Goal: Task Accomplishment & Management: Manage account settings

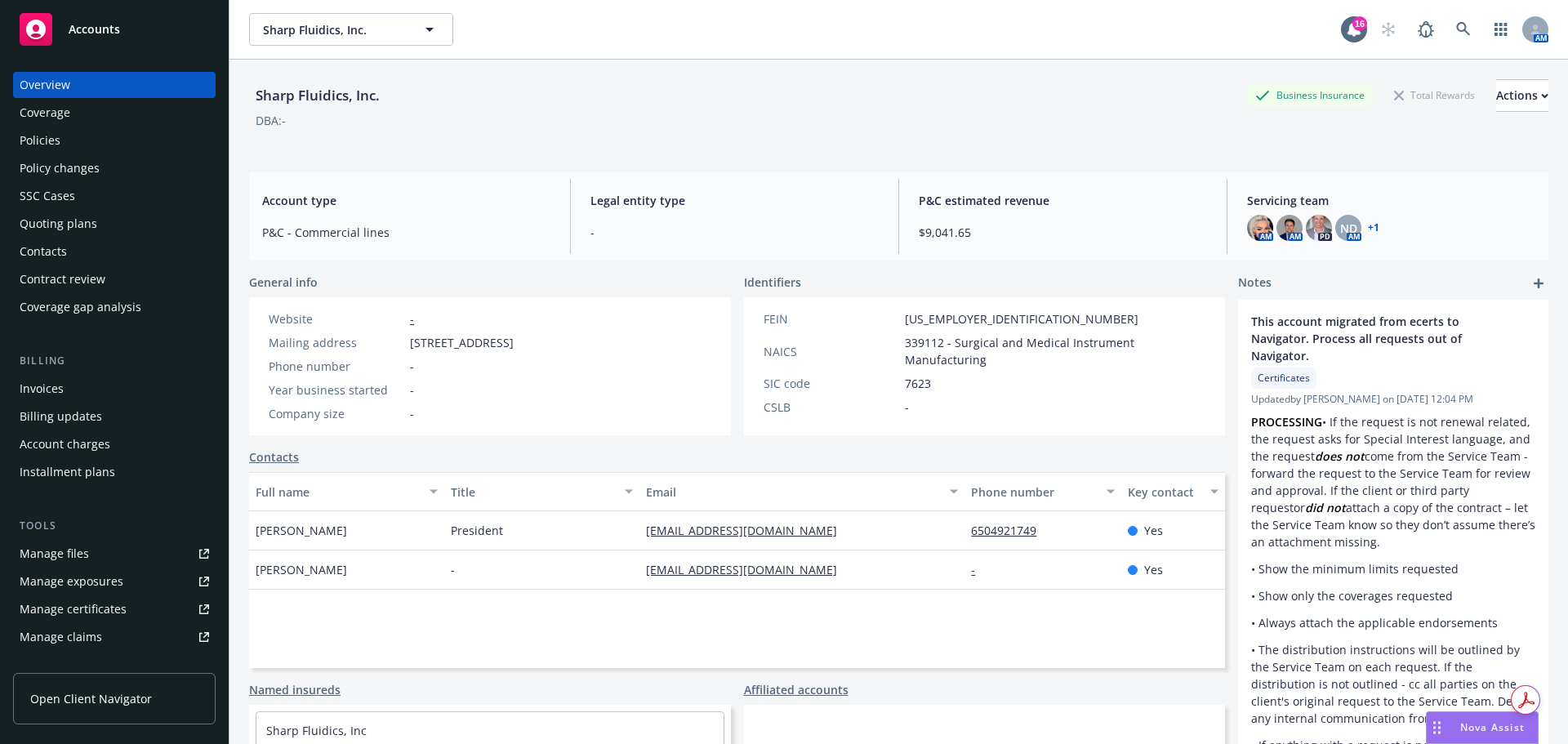
click at [31, 141] on div "Policies" at bounding box center [40, 140] width 41 height 26
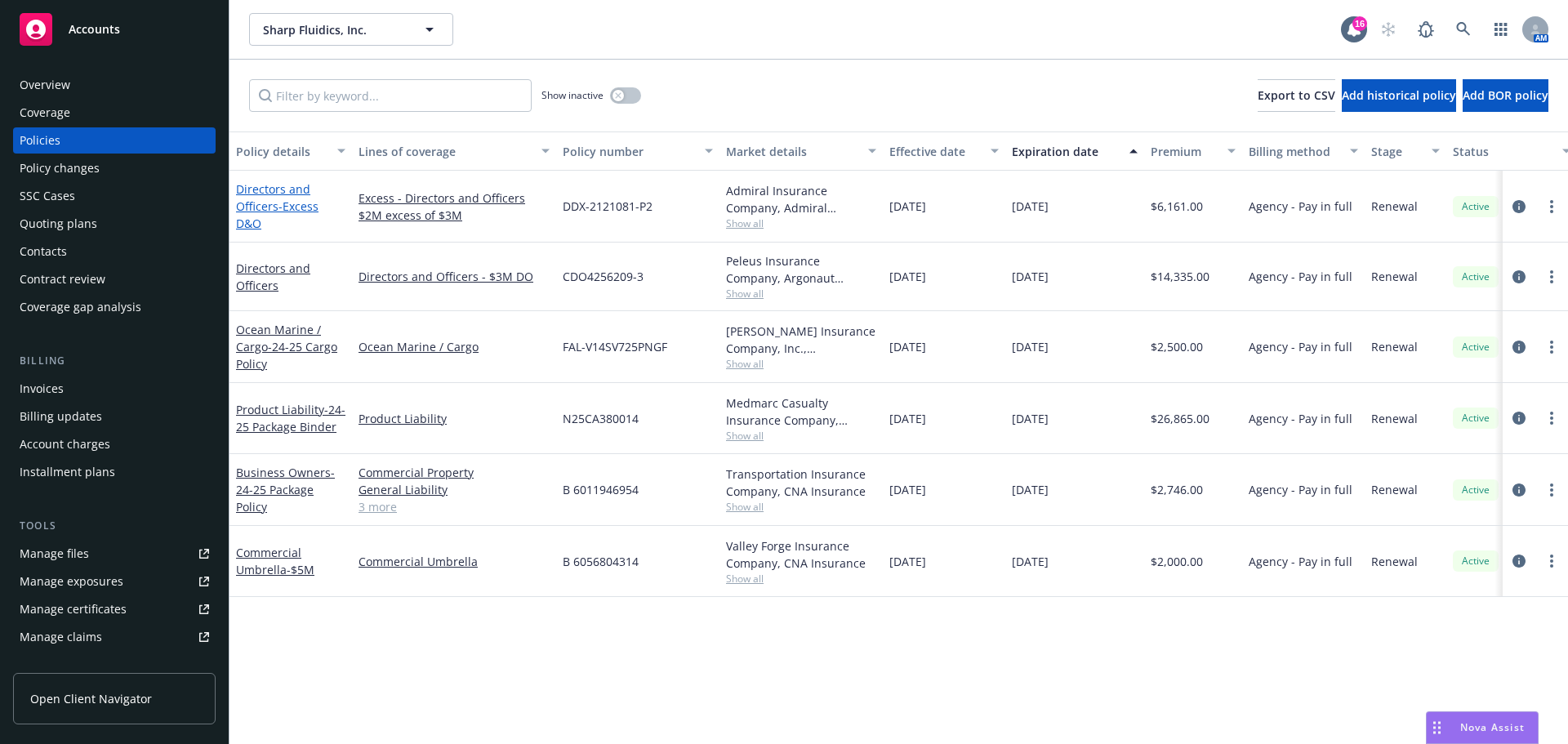
click at [273, 205] on link "Directors and Officers - Excess D&O" at bounding box center [277, 206] width 83 height 50
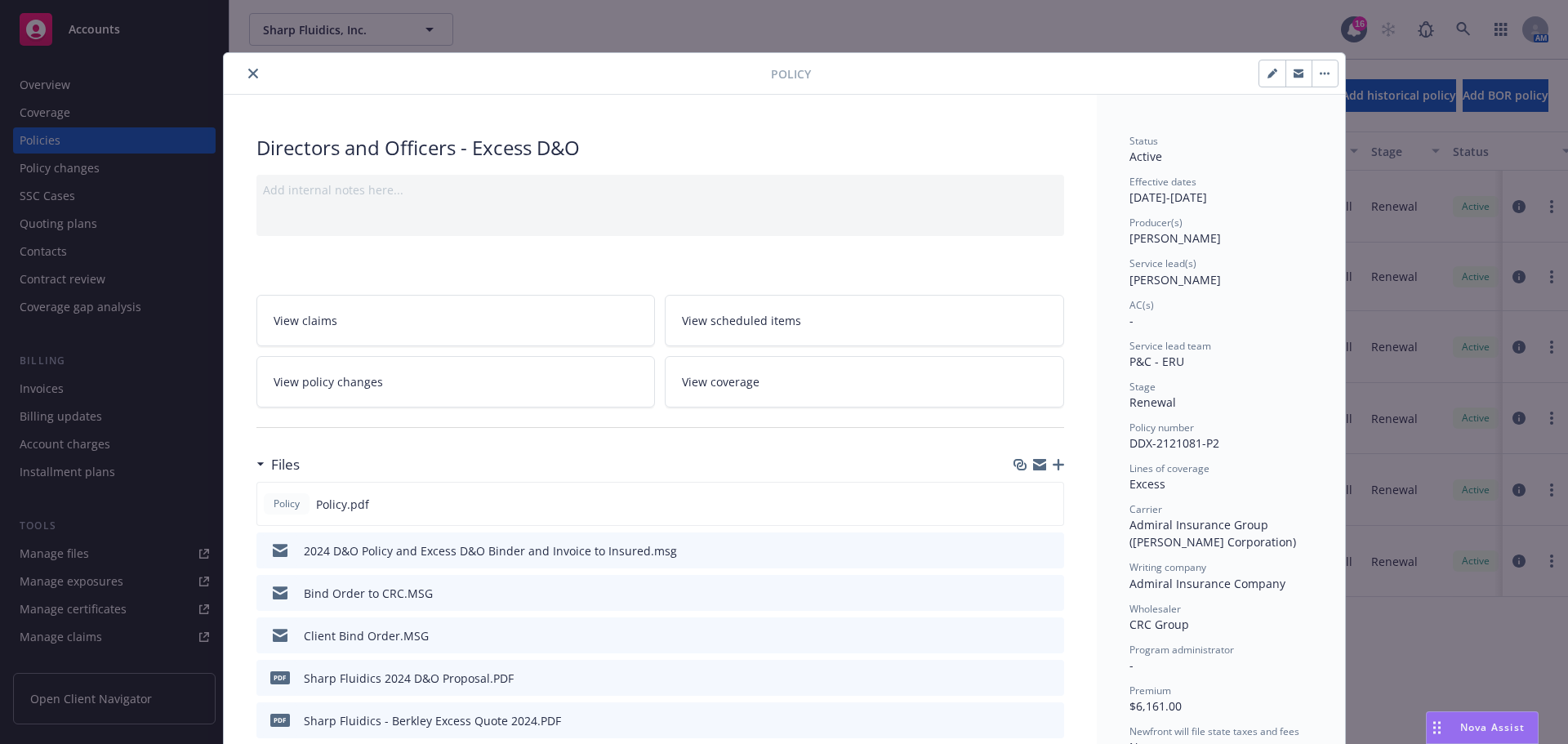
drag, startPoint x: 247, startPoint y: 72, endPoint x: 287, endPoint y: 80, distance: 40.8
click at [248, 72] on icon "close" at bounding box center [253, 73] width 10 height 10
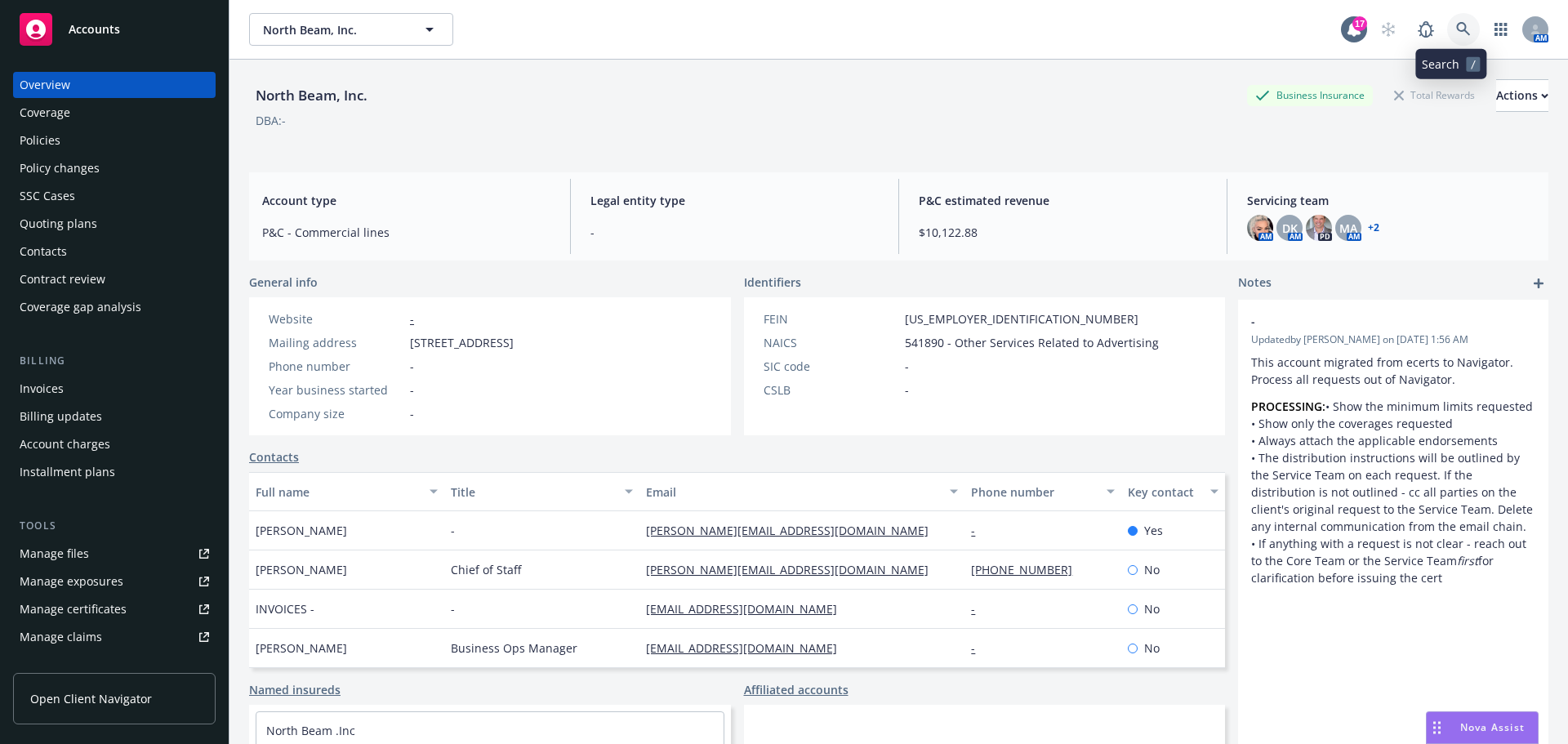
click at [1447, 32] on link at bounding box center [1463, 29] width 33 height 32
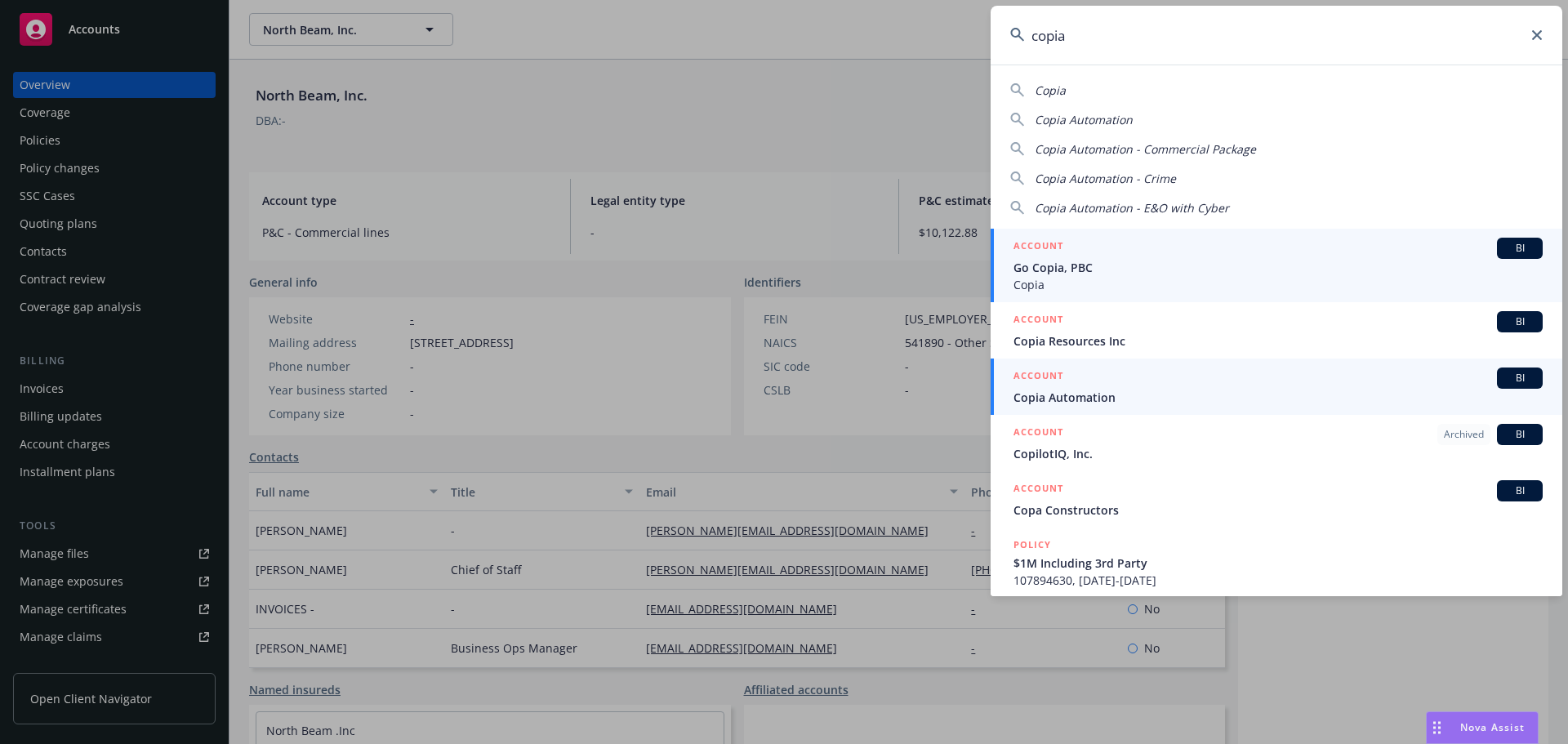
type input "copia"
click at [1115, 399] on span "Copia Automation" at bounding box center [1278, 397] width 529 height 17
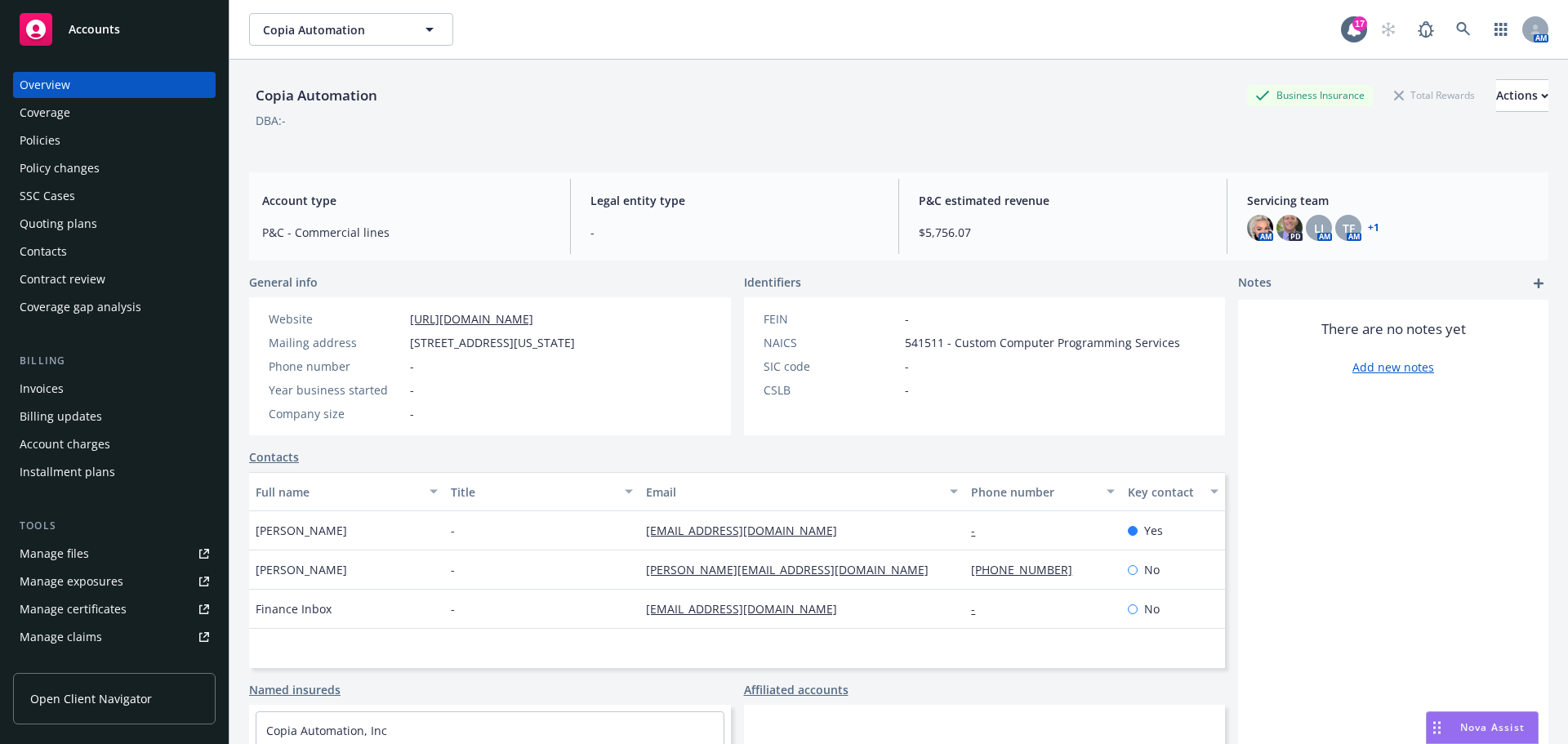
click at [45, 127] on div "Overview Coverage Policies Policy changes SSC Cases Quoting plans Contacts Cont…" at bounding box center [114, 196] width 203 height 248
click at [48, 141] on div "Policies" at bounding box center [40, 140] width 41 height 26
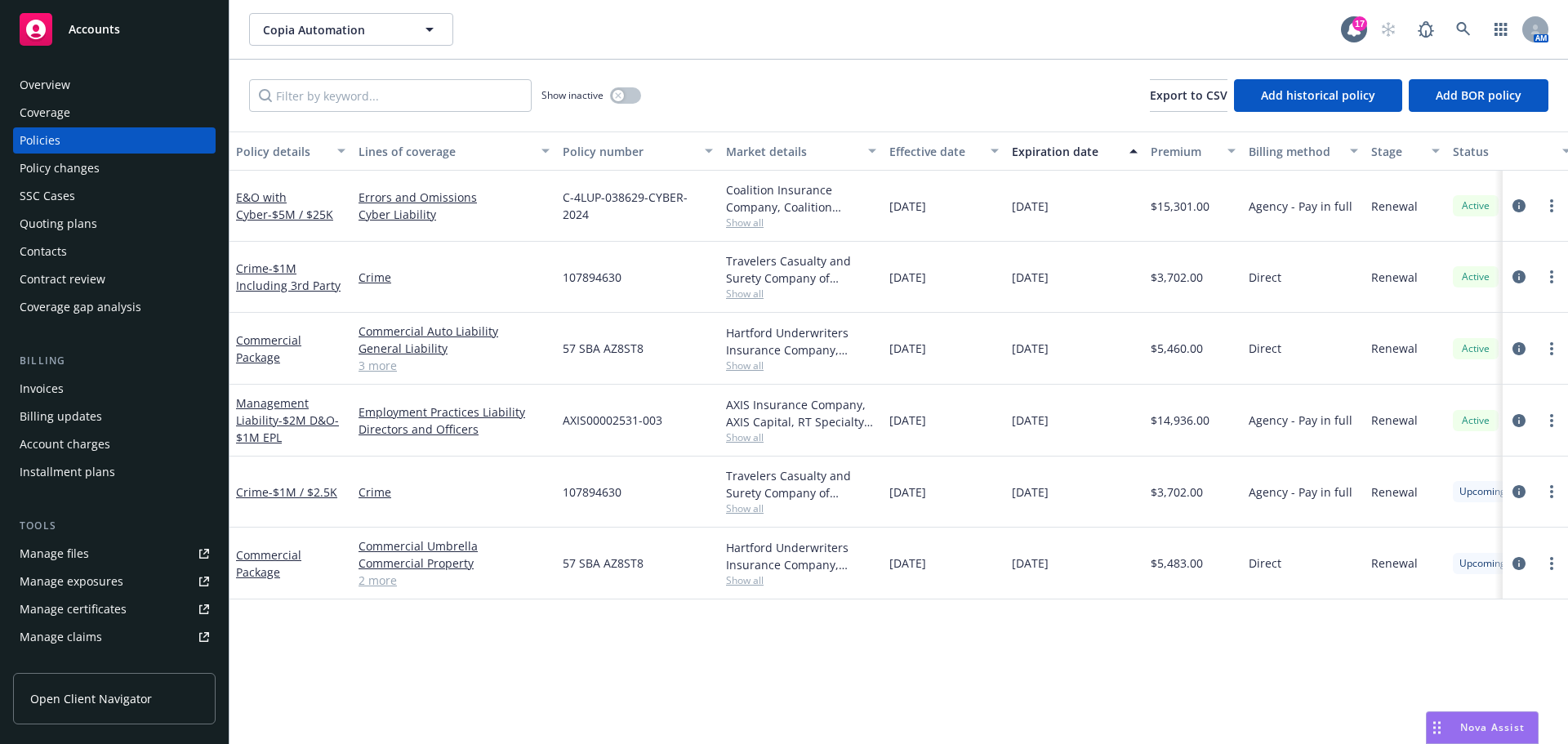
click at [39, 80] on div "Overview" at bounding box center [45, 84] width 51 height 26
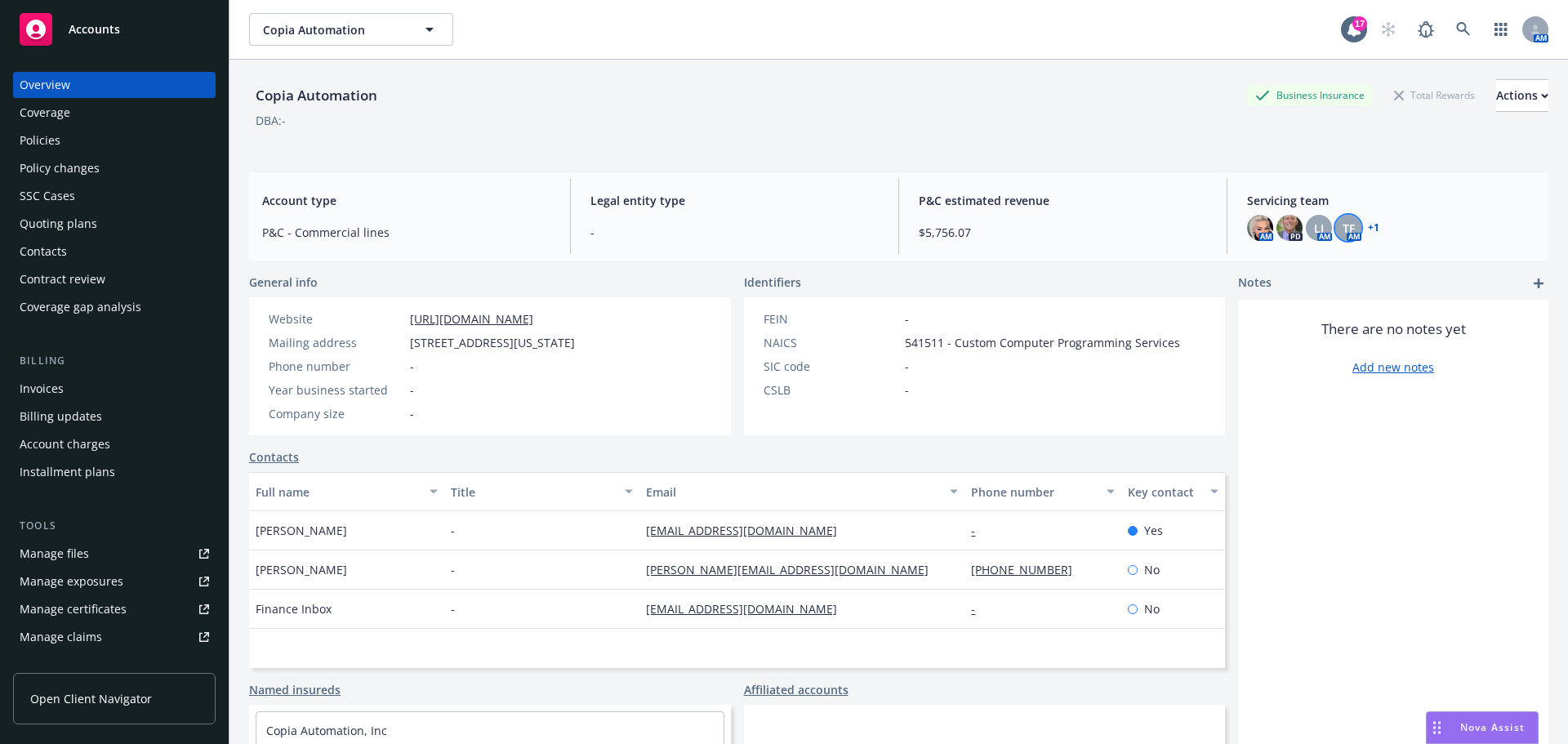
click at [1335, 232] on div "TF" at bounding box center [1348, 227] width 26 height 26
click at [1368, 228] on link "+ 1" at bounding box center [1374, 227] width 12 height 10
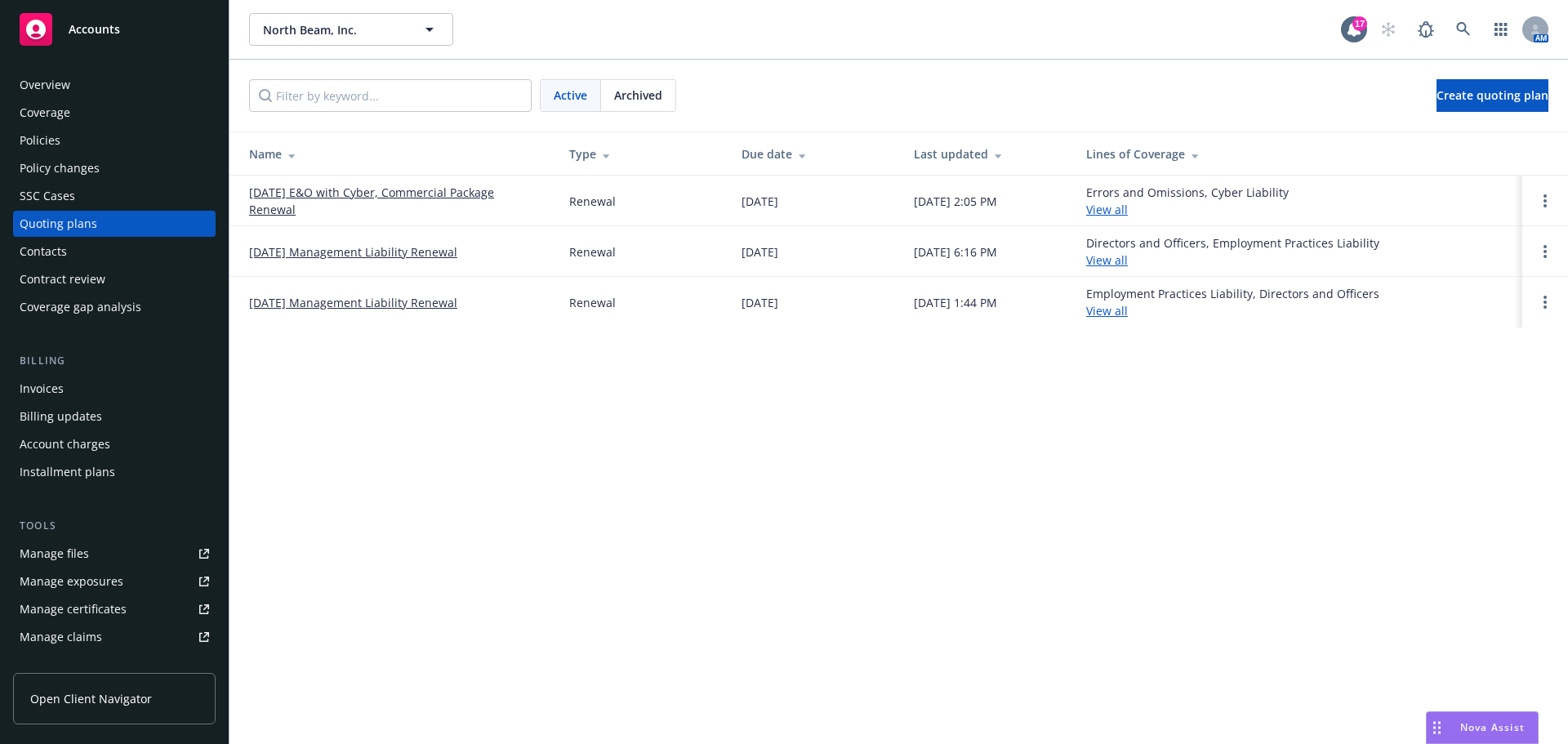
click at [296, 302] on link "09/29/24 Management Liability Renewal" at bounding box center [353, 302] width 208 height 17
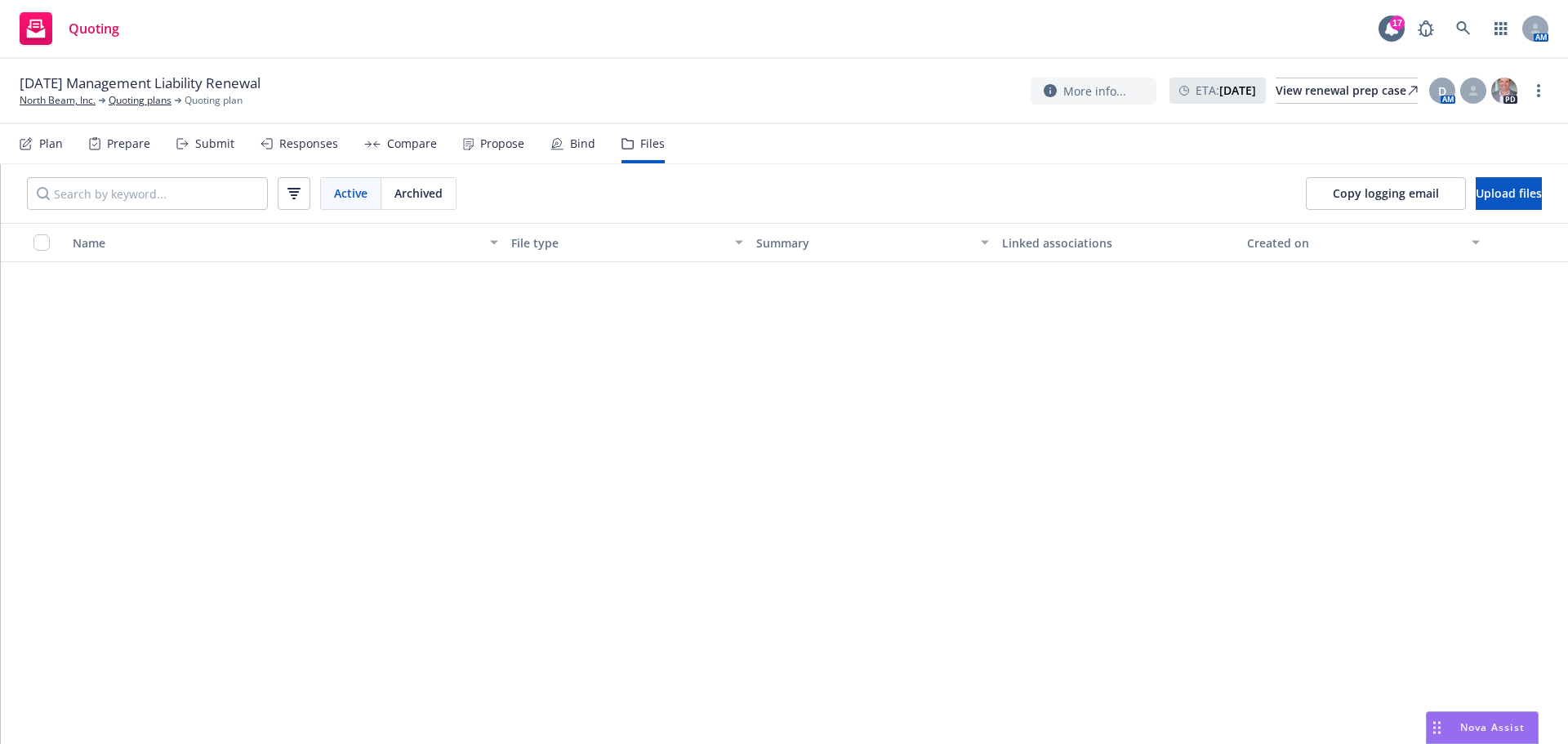
scroll to position [1026, 0]
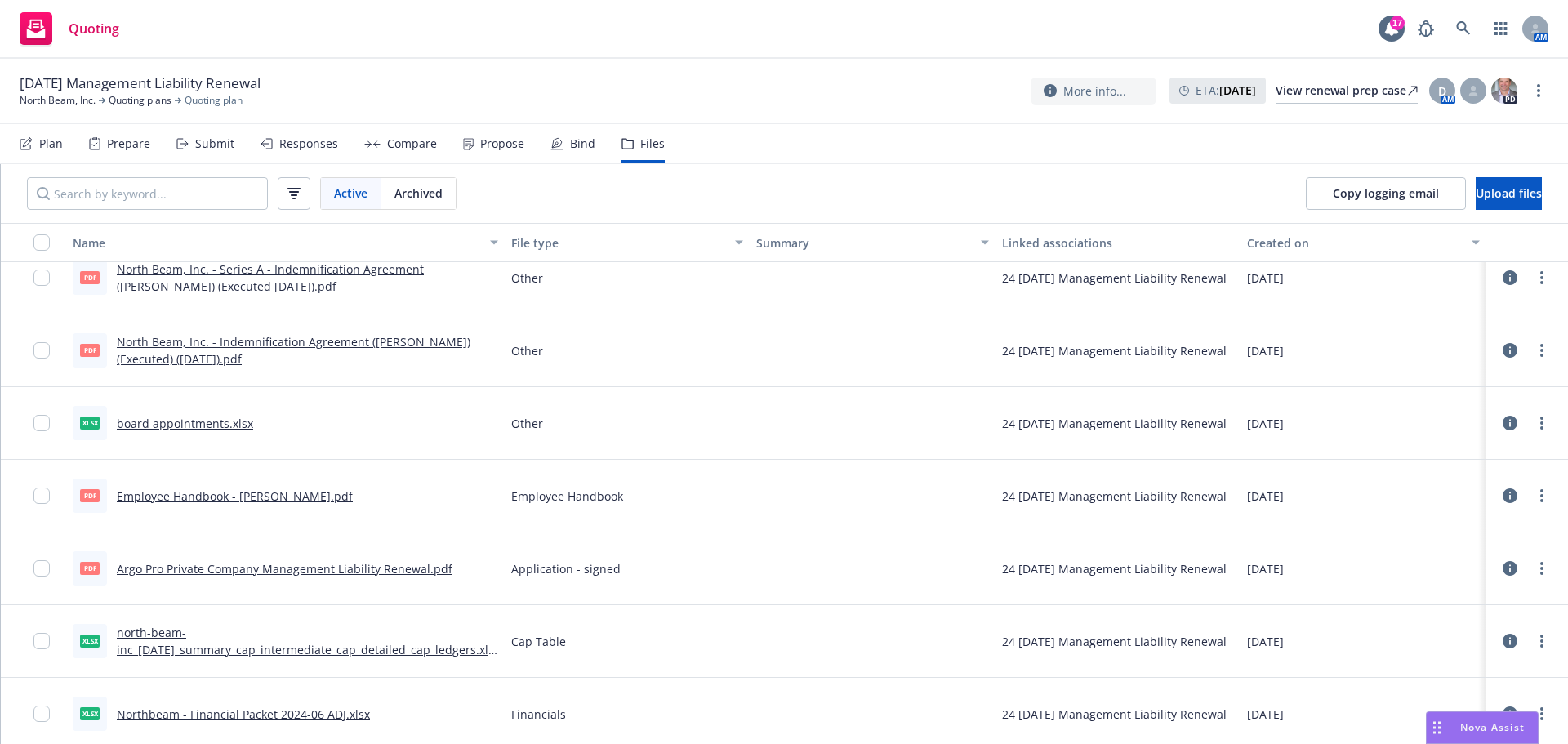
click at [202, 424] on link "board appointments.xlsx" at bounding box center [185, 423] width 137 height 16
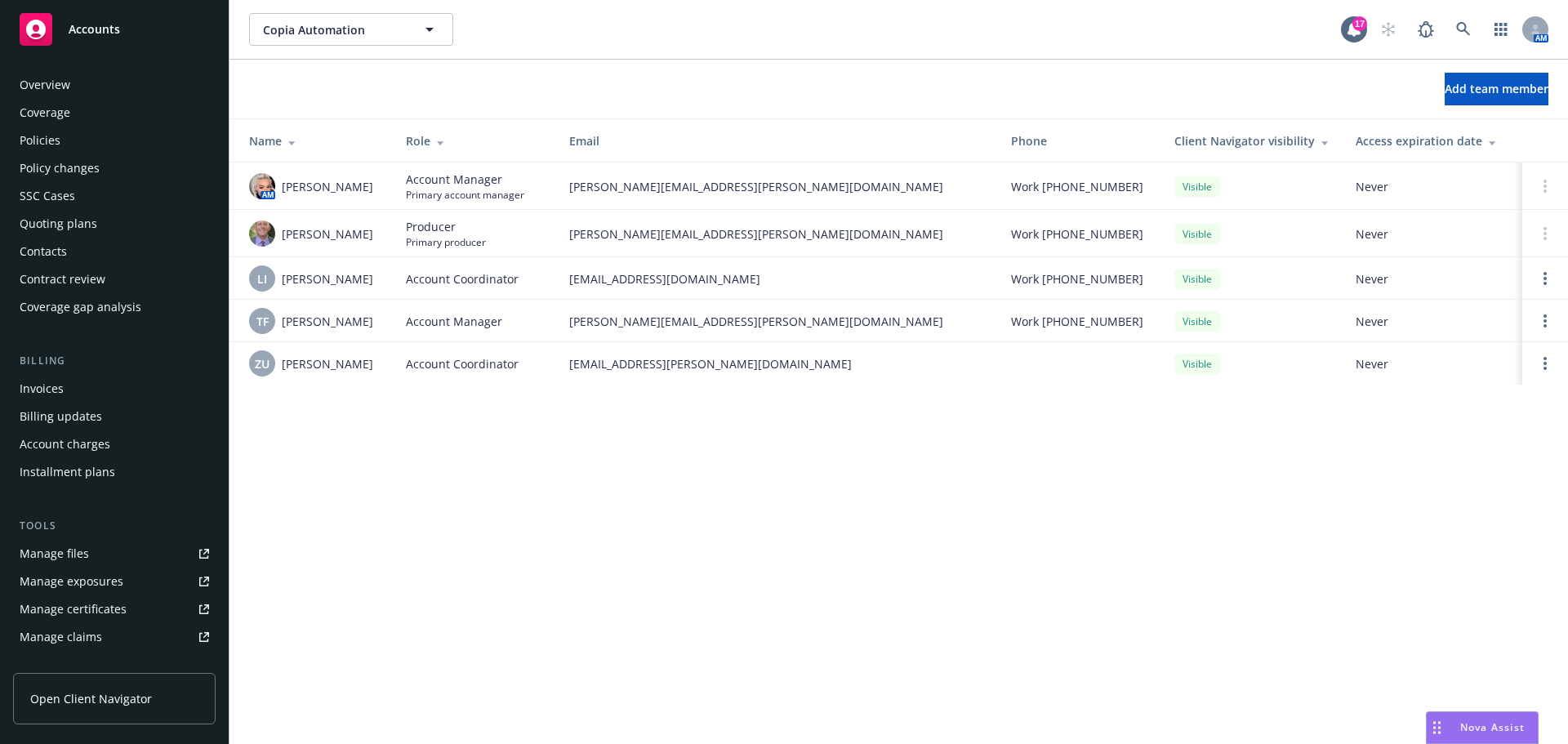
click at [101, 89] on div "Overview" at bounding box center [114, 84] width 189 height 26
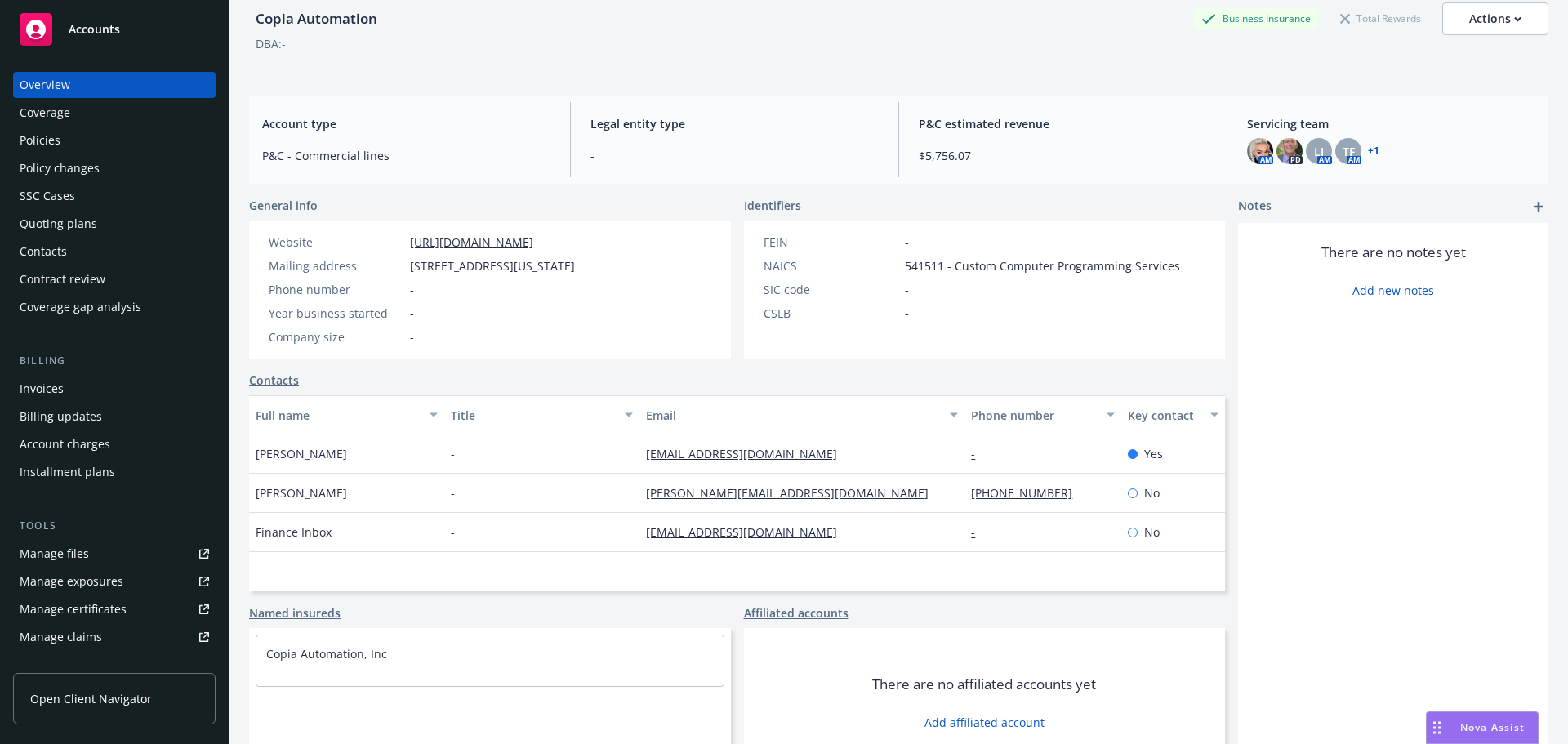
scroll to position [110, 0]
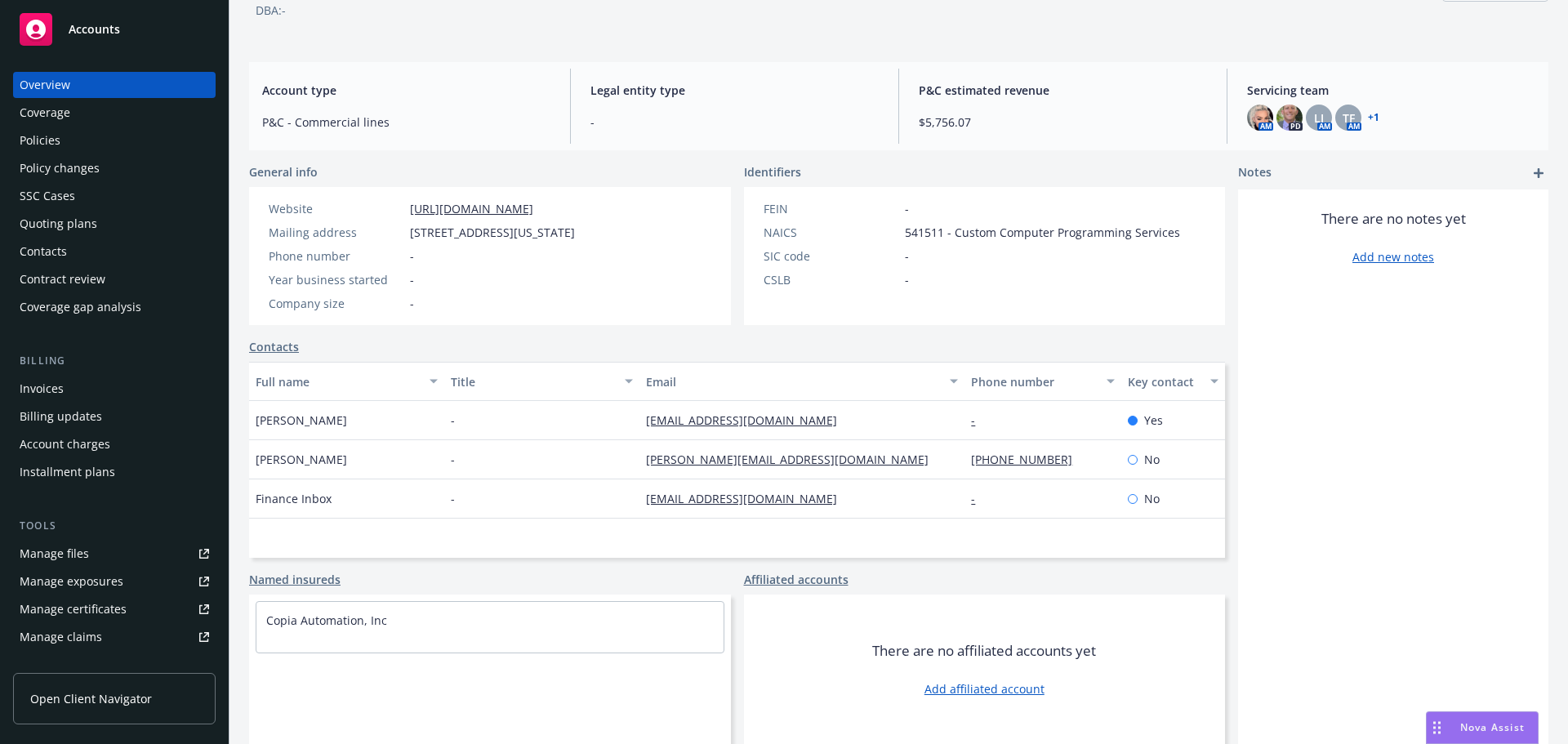
click at [93, 553] on link "Manage files" at bounding box center [114, 553] width 203 height 26
click at [1283, 121] on img at bounding box center [1289, 117] width 26 height 26
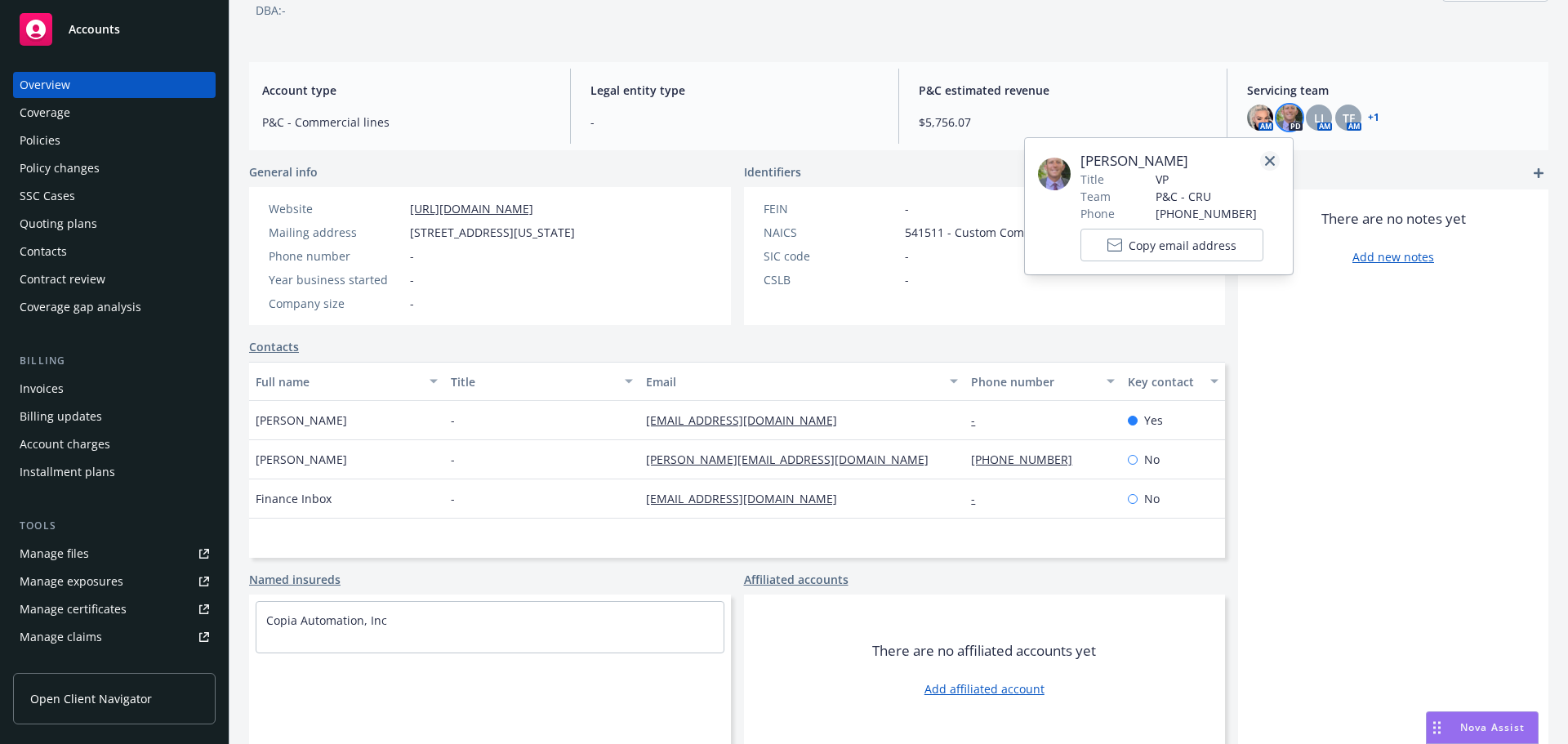
click at [1266, 162] on icon "close" at bounding box center [1270, 161] width 10 height 10
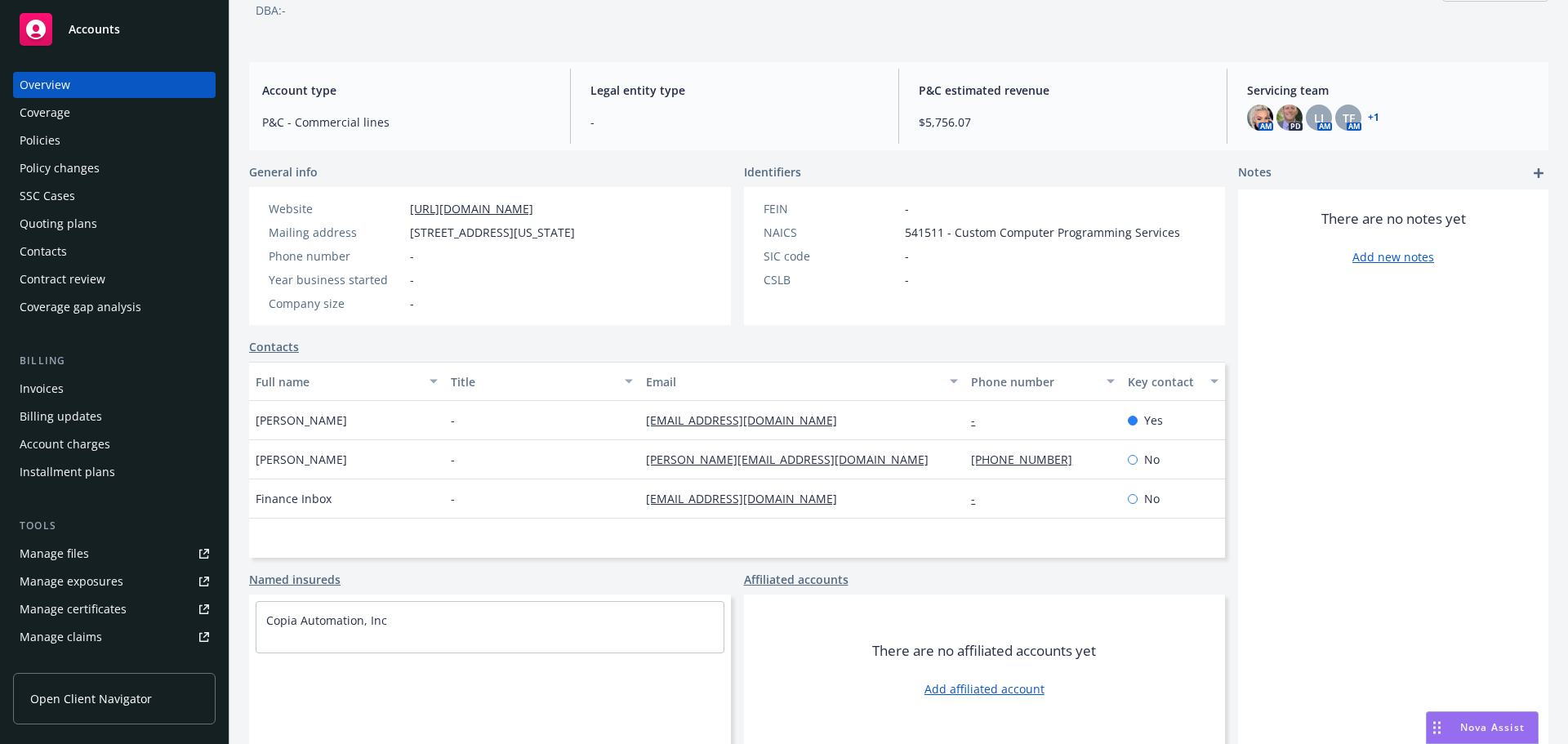
click at [126, 215] on div "Quoting plans" at bounding box center [114, 223] width 189 height 26
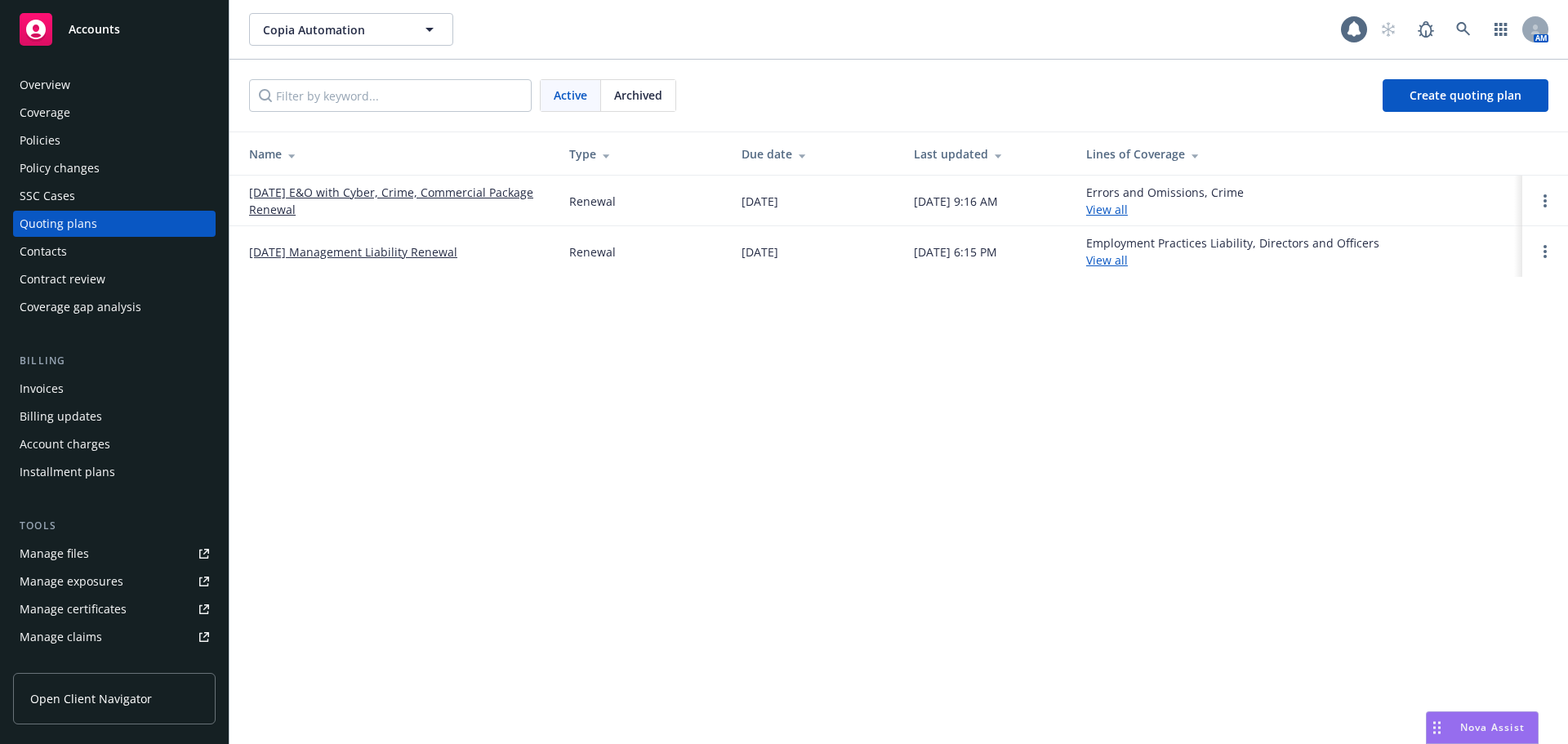
click at [633, 82] on div "Archived" at bounding box center [638, 95] width 74 height 31
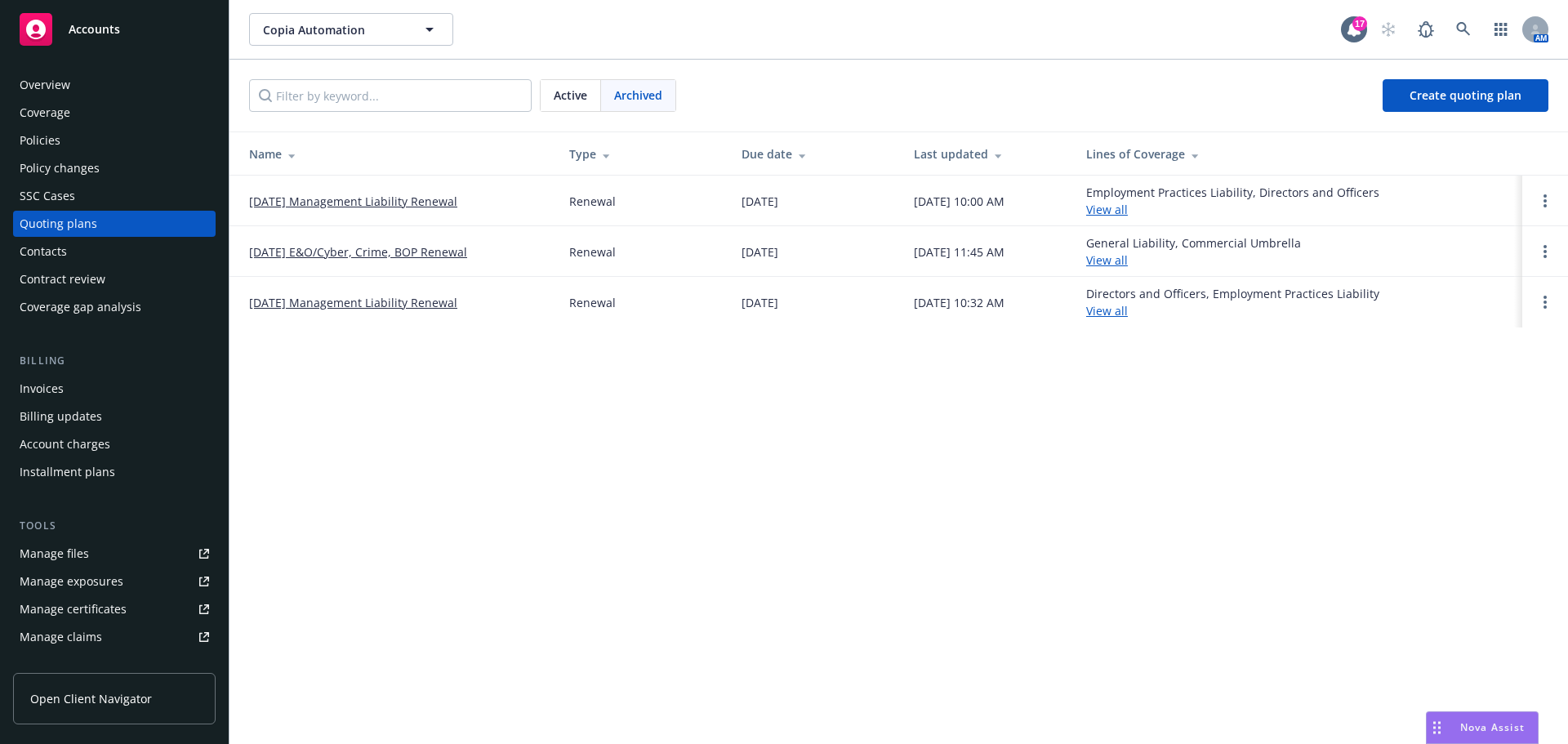
click at [410, 256] on link "08/26/24 E&O/Cyber, Crime, BOP Renewal" at bounding box center [358, 252] width 218 height 17
